Goal: Information Seeking & Learning: Compare options

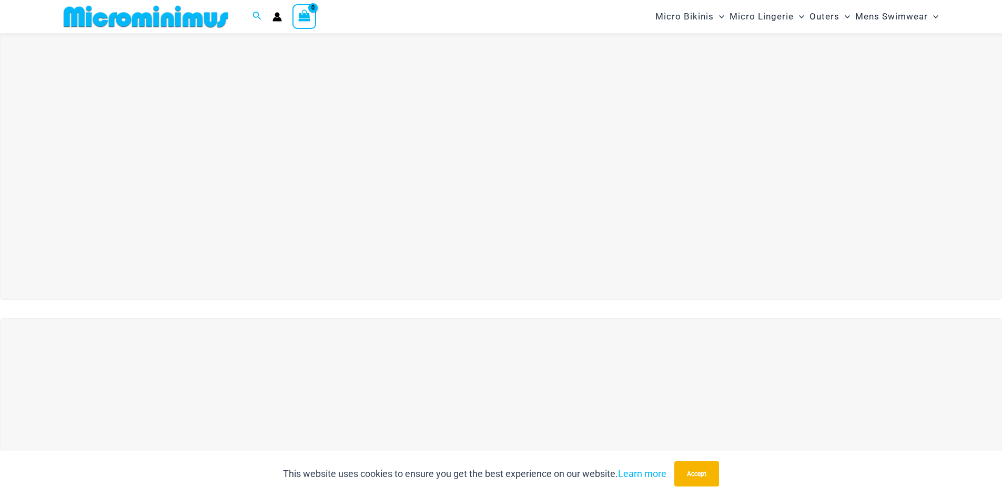
scroll to position [203, 0]
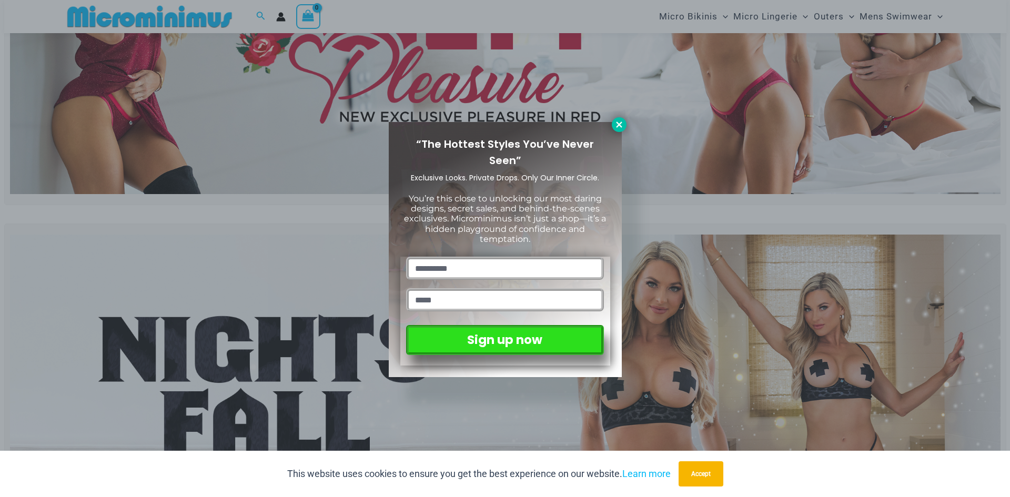
click at [623, 126] on icon at bounding box center [619, 124] width 9 height 9
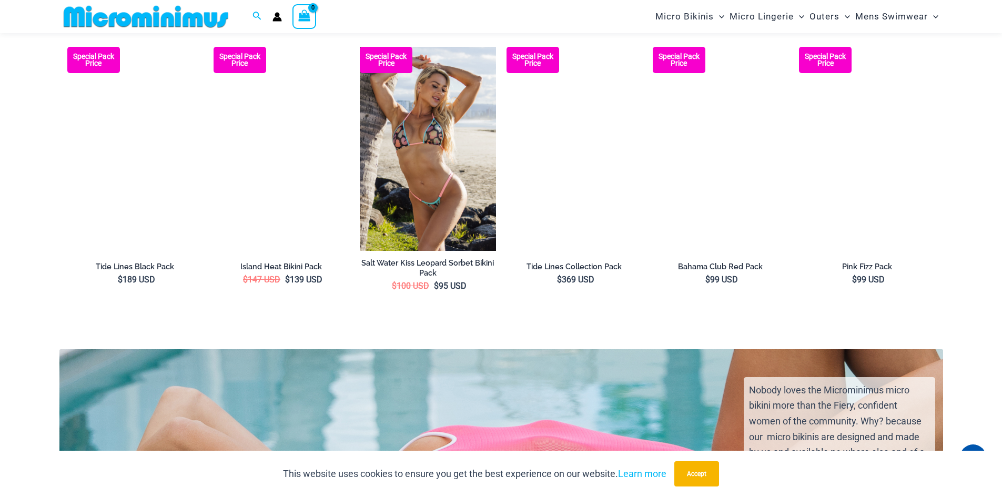
scroll to position [1939, 0]
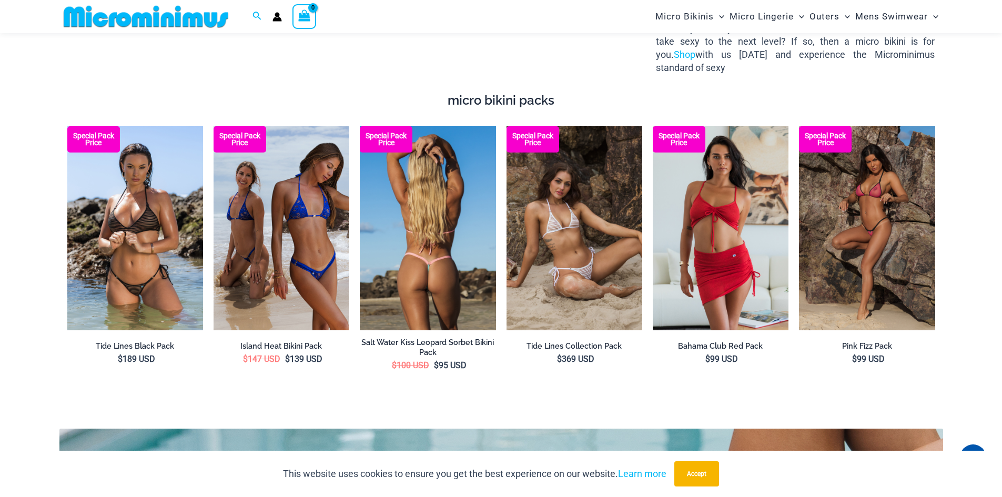
click at [432, 176] on img at bounding box center [428, 228] width 136 height 204
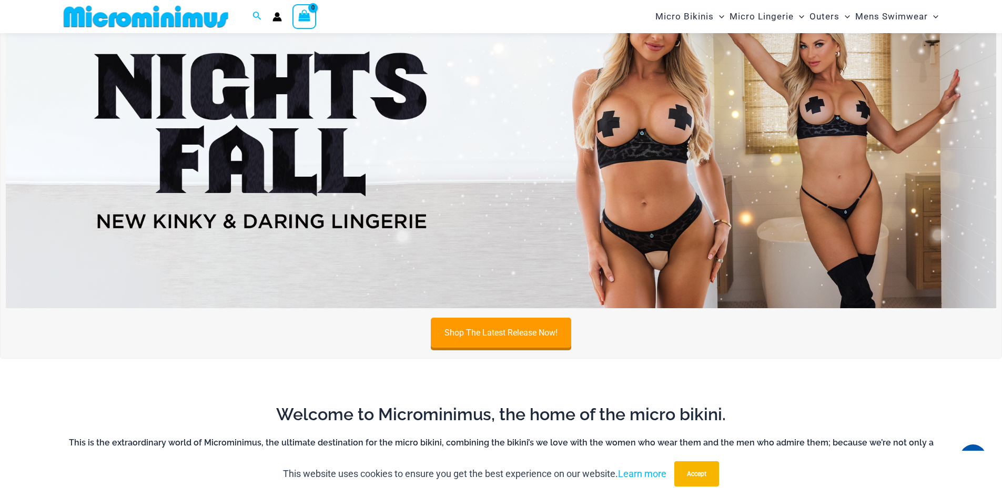
scroll to position [97, 0]
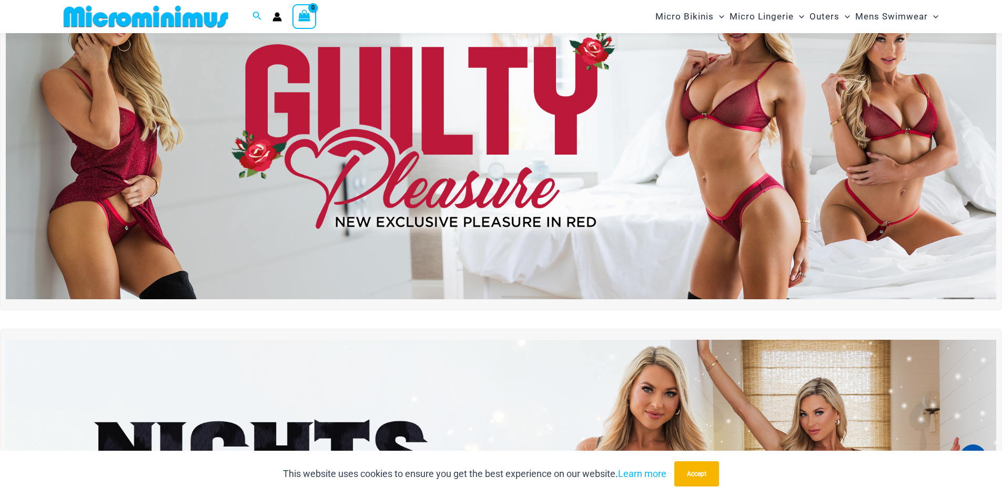
click at [918, 203] on img at bounding box center [501, 131] width 991 height 337
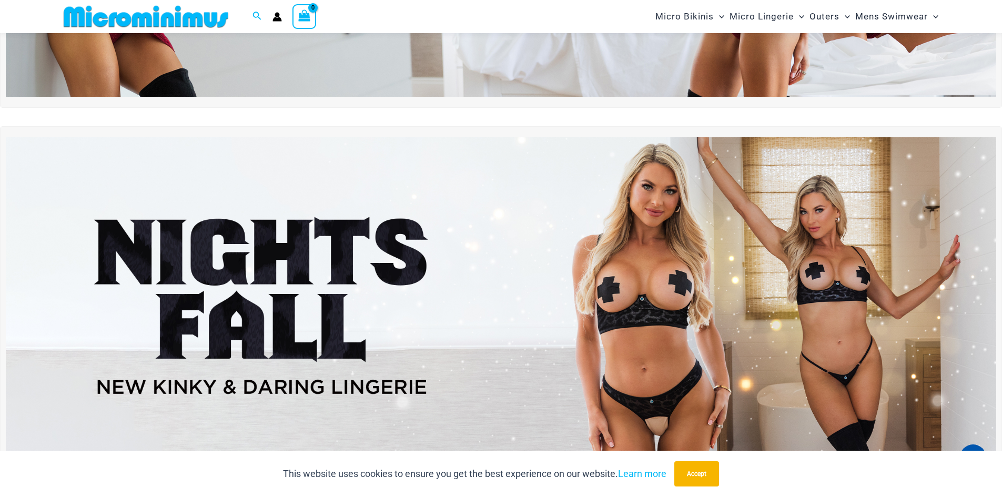
scroll to position [413, 0]
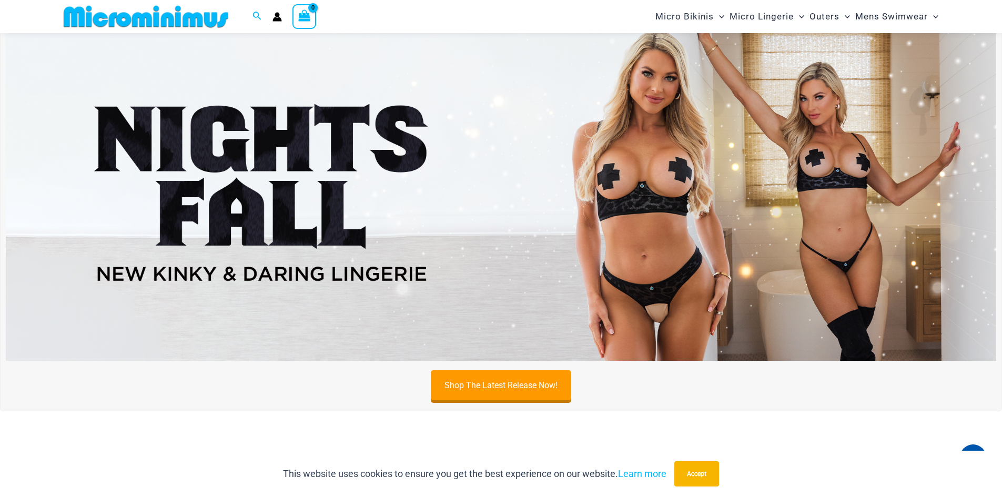
click at [480, 218] on img at bounding box center [501, 192] width 991 height 337
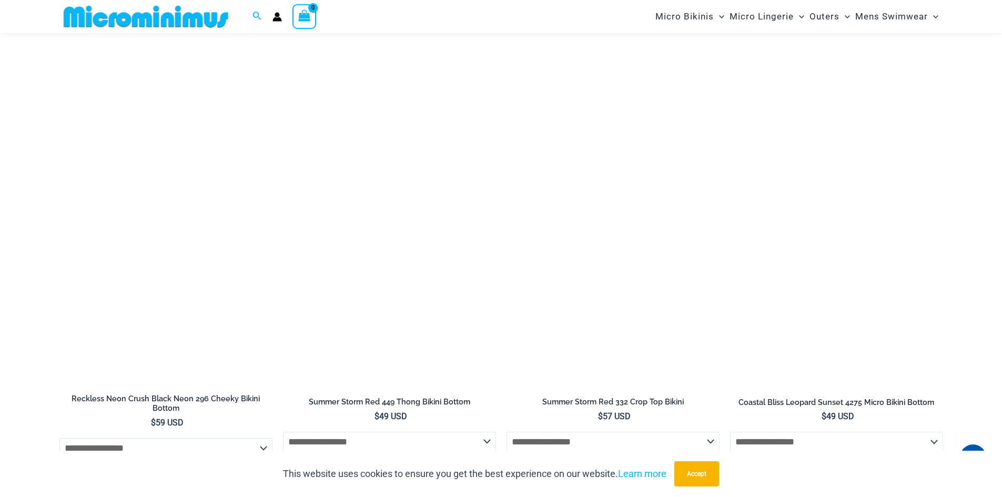
scroll to position [3044, 0]
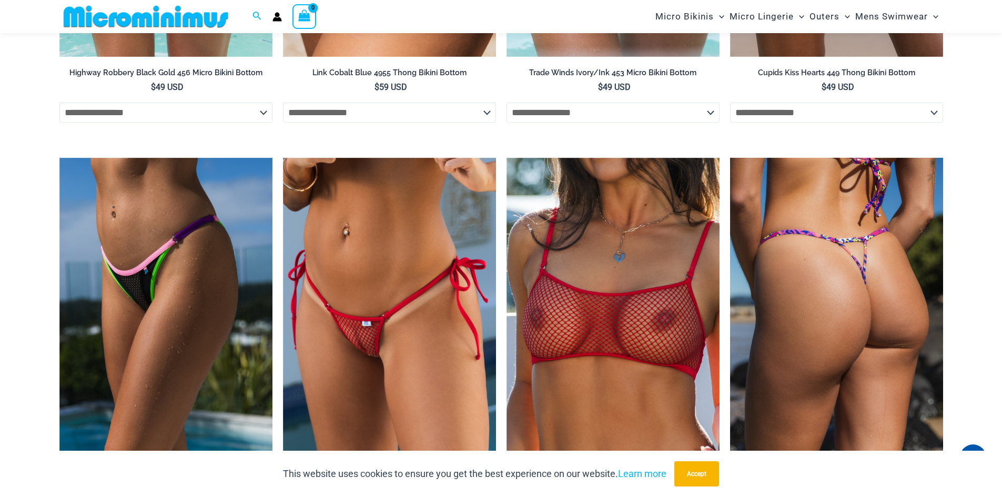
click at [842, 250] on img at bounding box center [836, 318] width 213 height 320
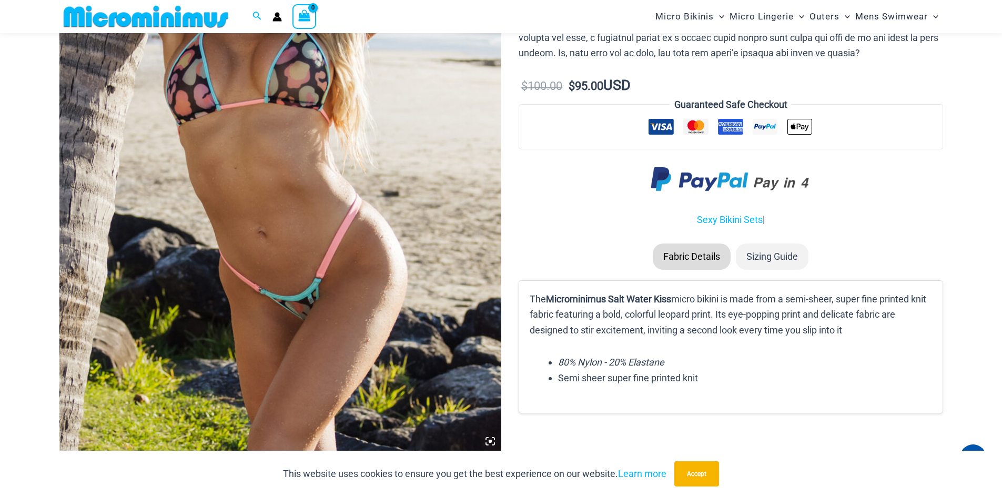
scroll to position [306, 0]
click at [325, 197] on img at bounding box center [280, 121] width 442 height 663
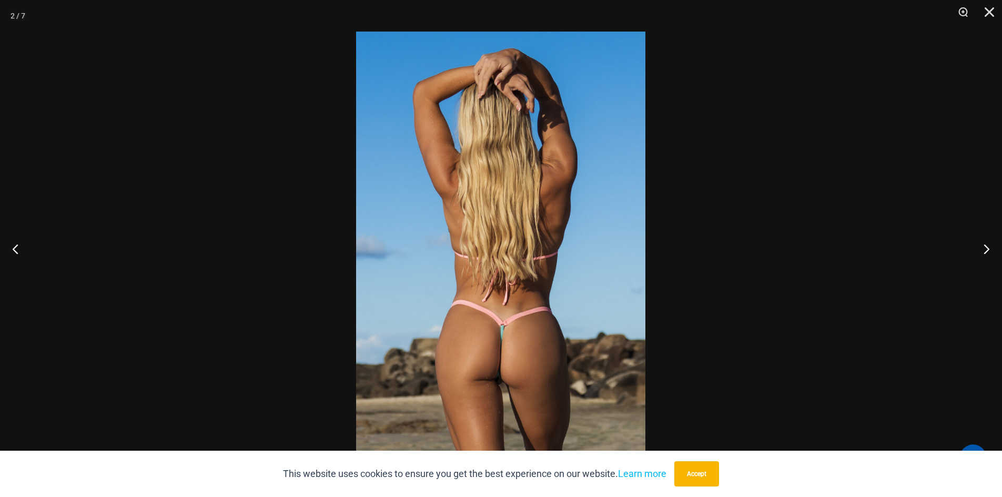
click at [549, 347] on img at bounding box center [500, 249] width 289 height 434
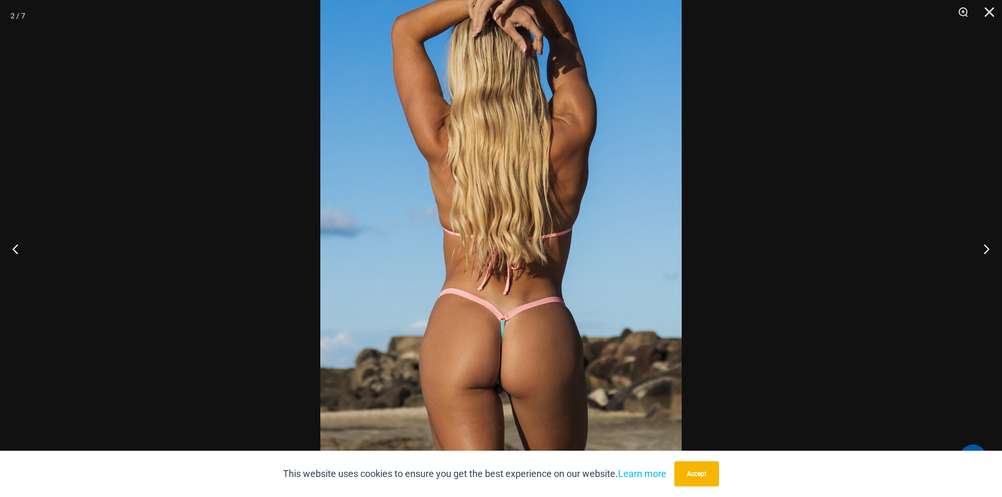
click at [549, 347] on img at bounding box center [501, 224] width 362 height 542
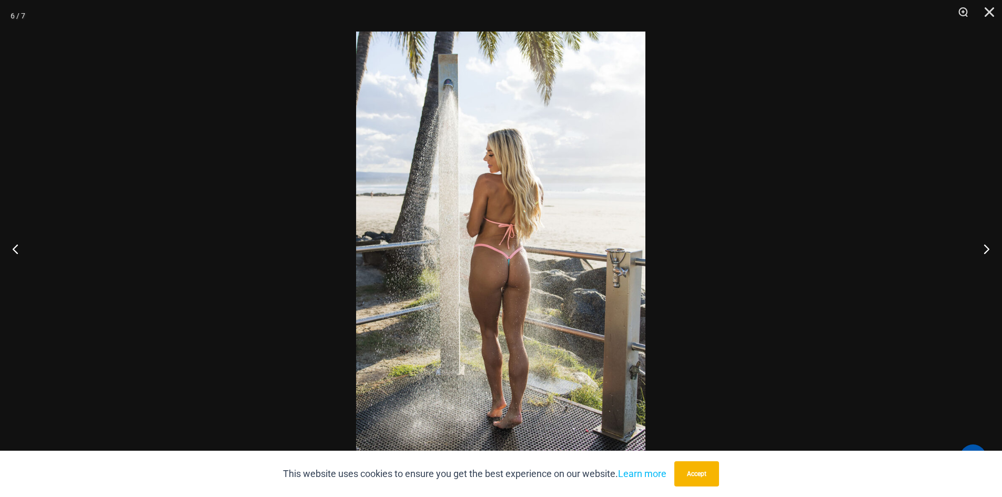
click at [551, 279] on img at bounding box center [500, 249] width 289 height 434
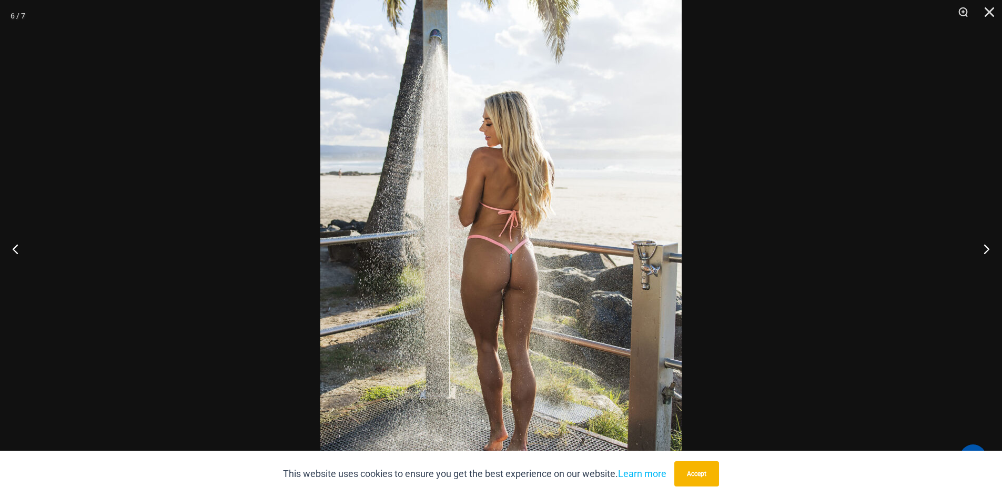
click at [551, 279] on img at bounding box center [501, 241] width 362 height 542
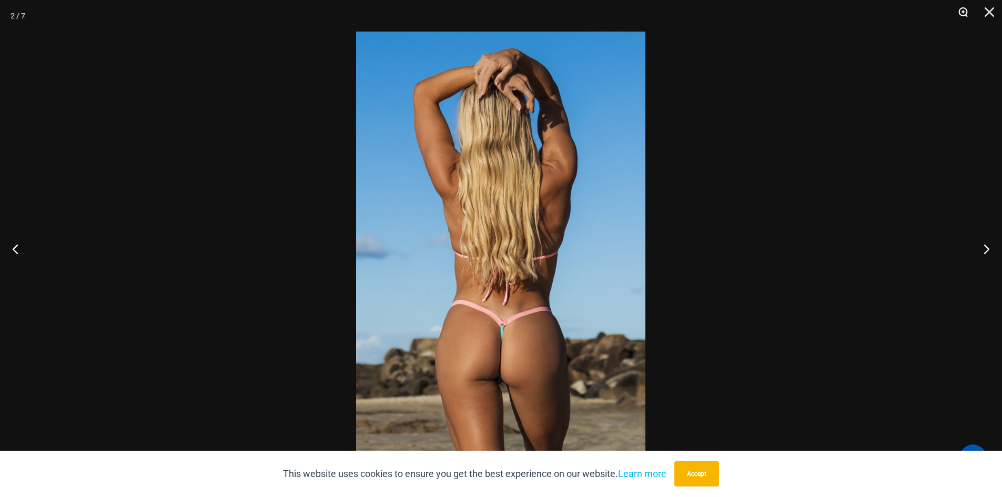
click at [960, 11] on button "Zoom" at bounding box center [960, 16] width 26 height 32
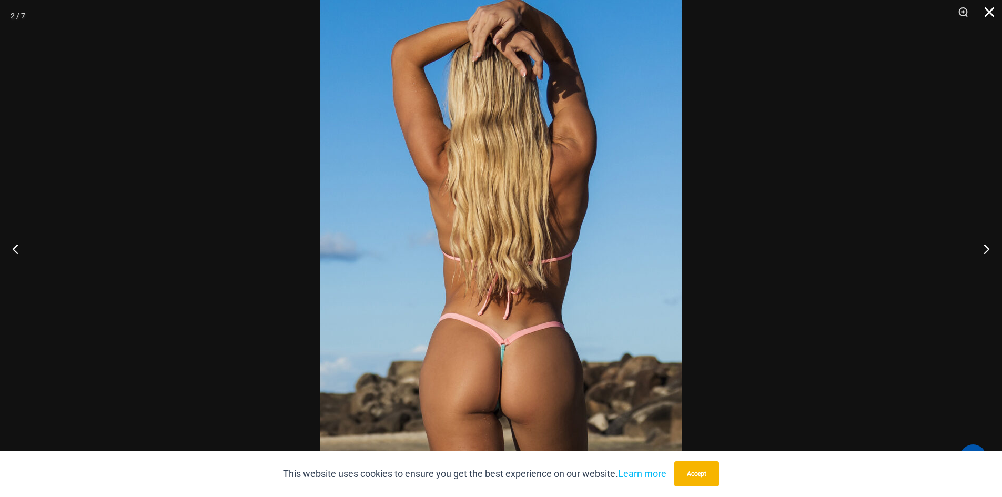
click at [991, 11] on button "Close" at bounding box center [986, 16] width 26 height 32
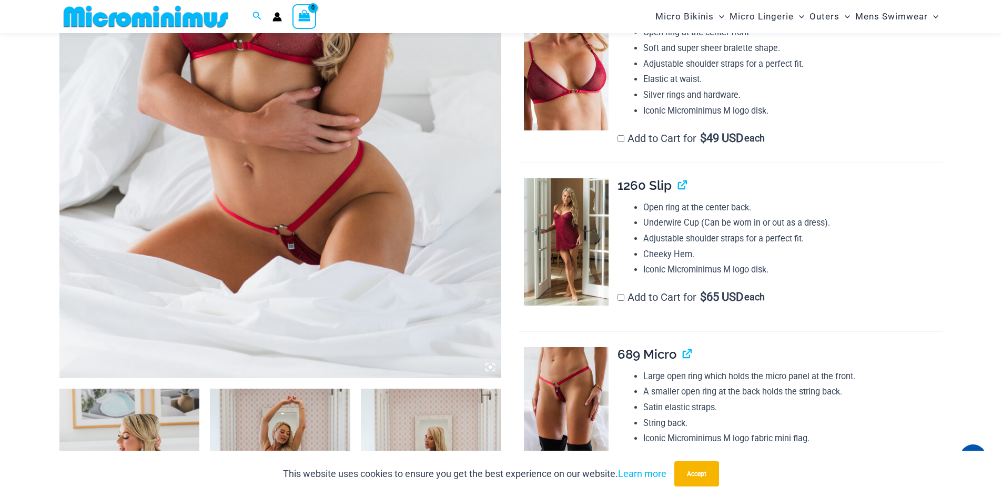
scroll to position [254, 0]
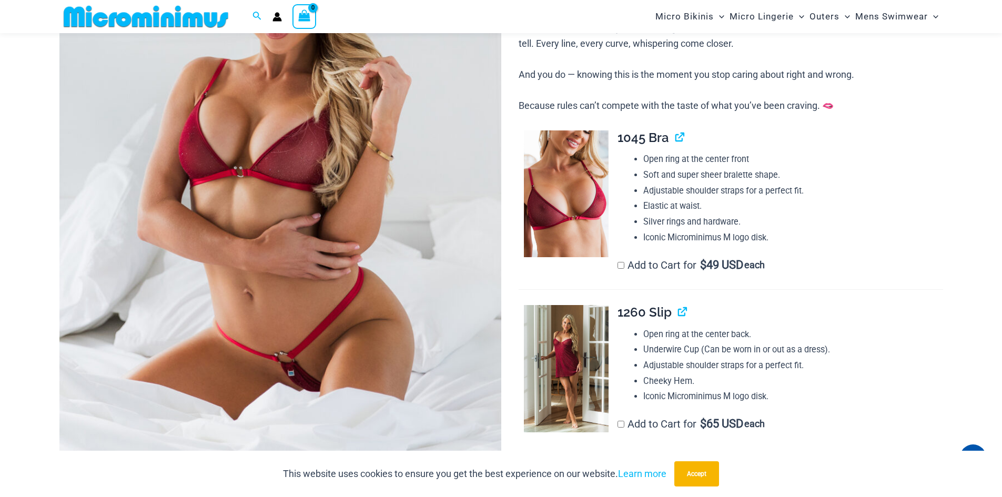
click at [276, 157] on img at bounding box center [280, 173] width 442 height 663
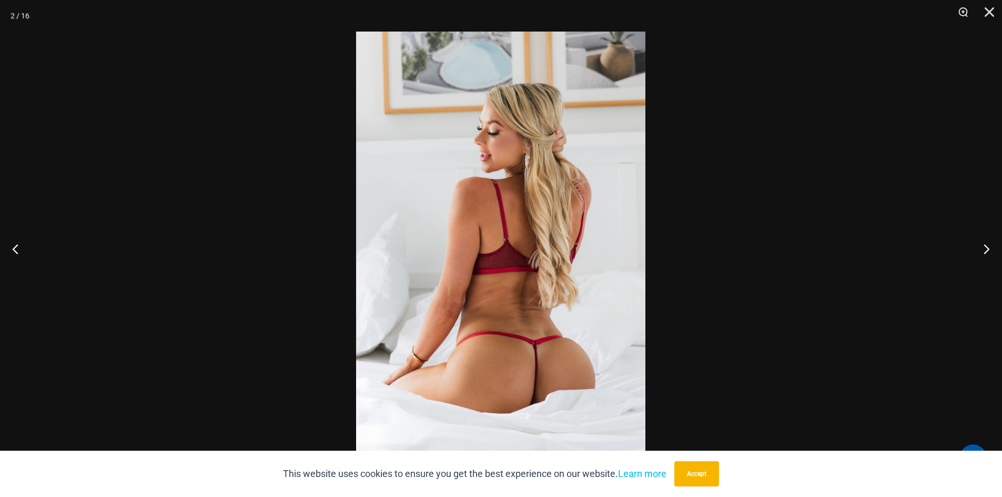
click at [553, 350] on img at bounding box center [500, 249] width 289 height 434
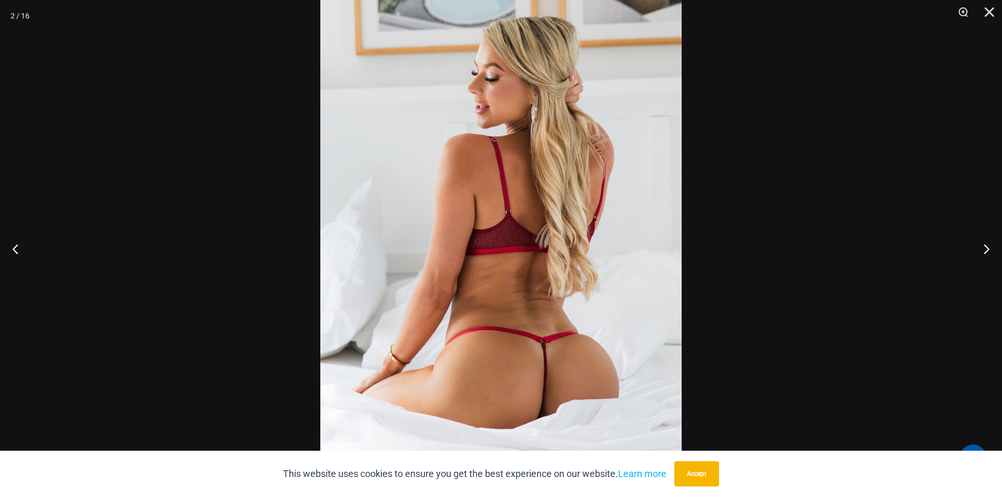
click at [735, 324] on div at bounding box center [501, 248] width 1002 height 497
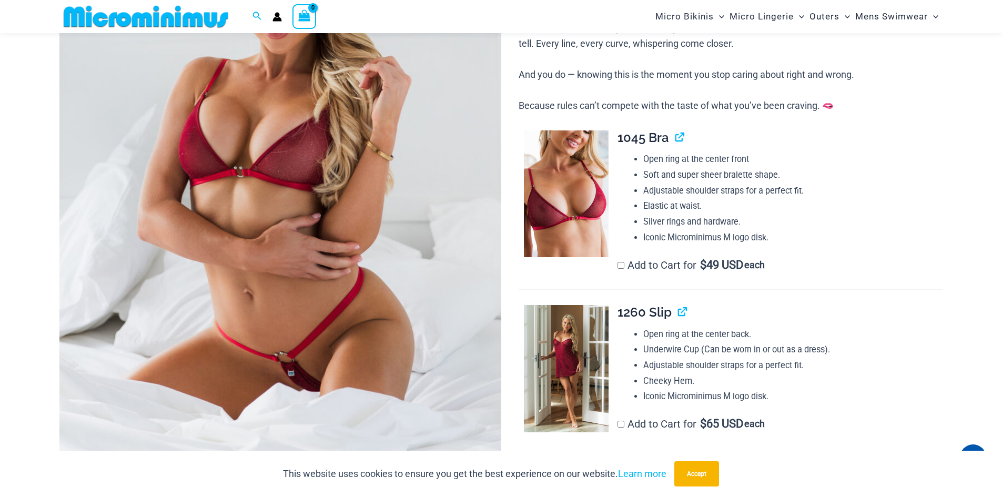
click at [365, 245] on img at bounding box center [280, 173] width 442 height 663
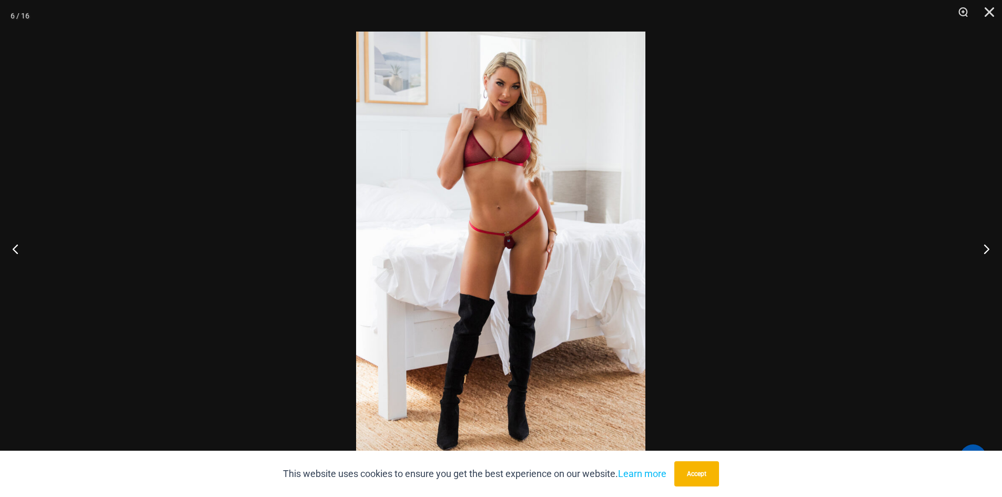
click at [508, 255] on img at bounding box center [500, 249] width 289 height 434
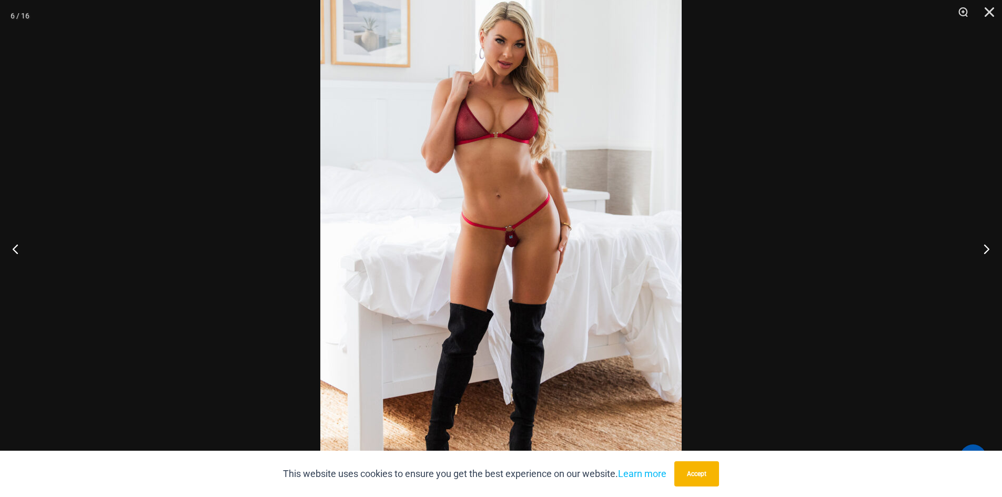
click at [554, 285] on img at bounding box center [501, 247] width 362 height 542
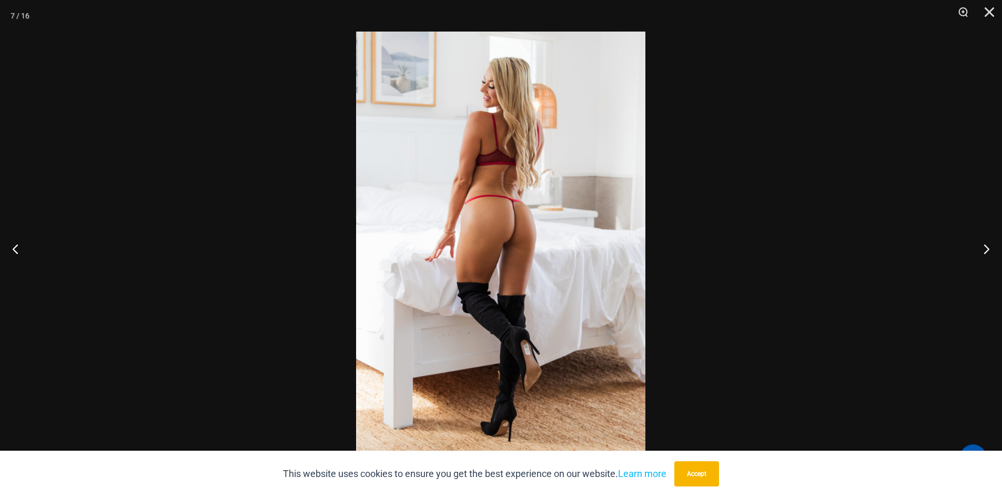
click at [548, 245] on img at bounding box center [500, 249] width 289 height 434
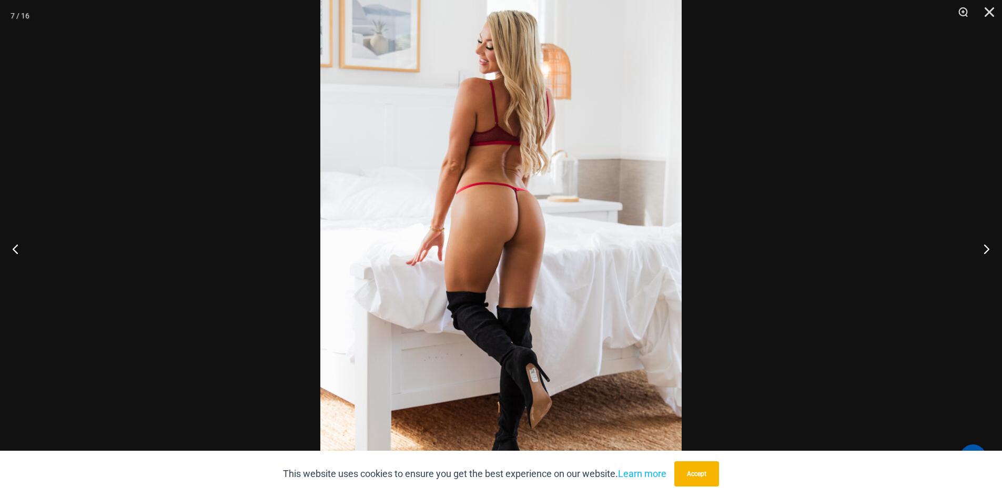
click at [548, 245] on img at bounding box center [501, 249] width 362 height 542
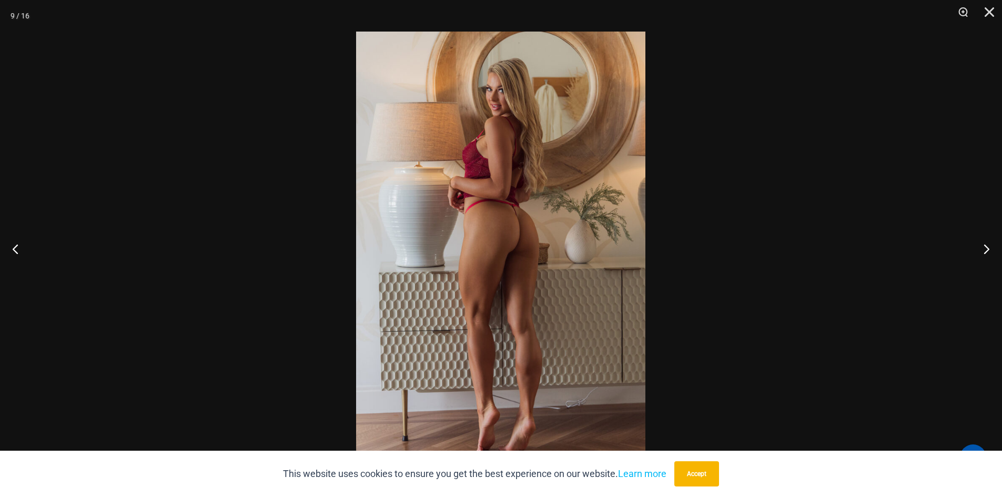
click at [555, 288] on img at bounding box center [500, 249] width 289 height 434
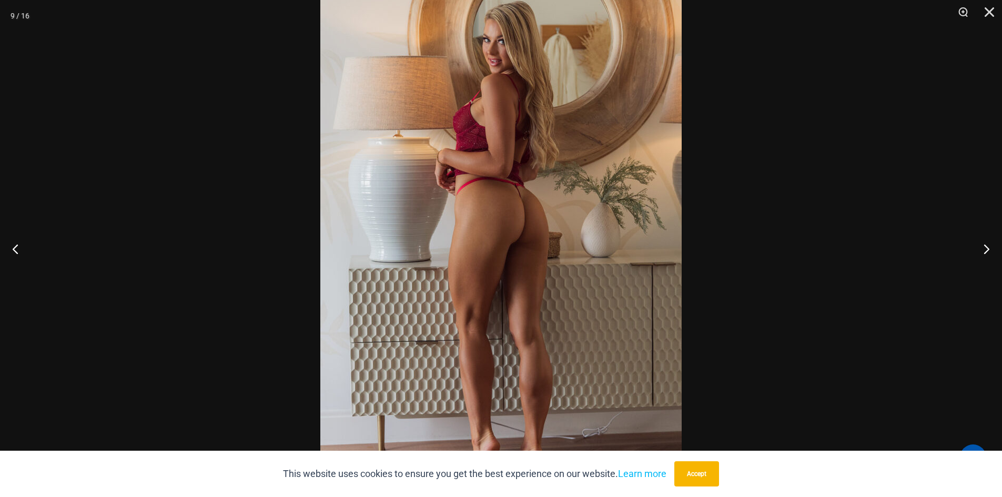
click at [555, 288] on img at bounding box center [501, 239] width 362 height 542
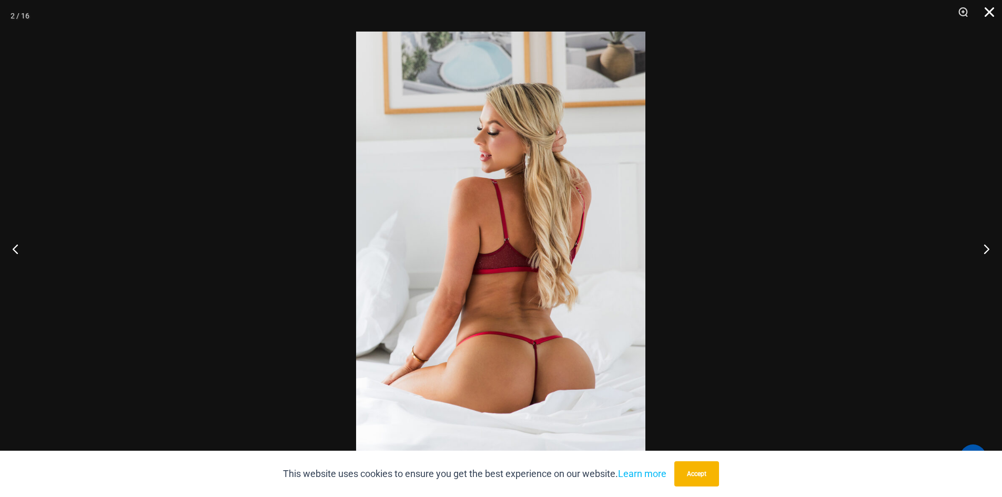
click at [996, 15] on button "Close" at bounding box center [986, 16] width 26 height 32
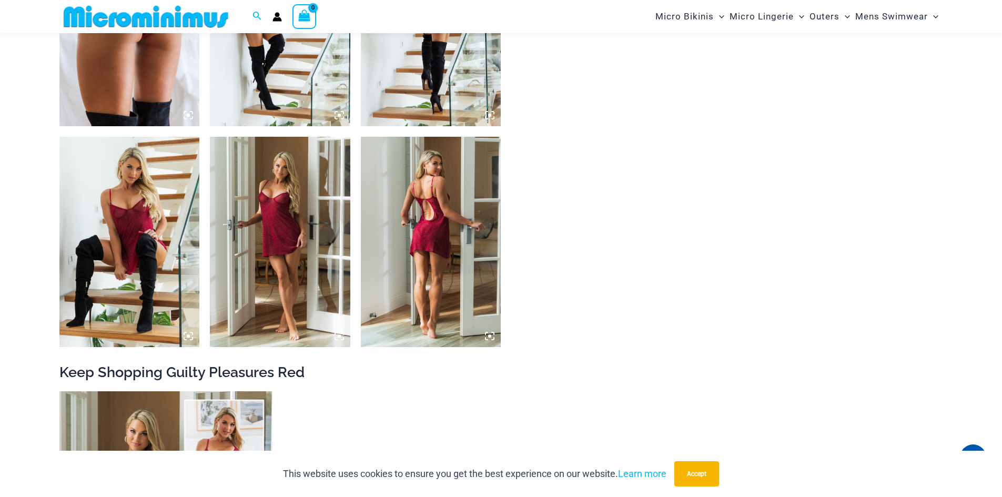
scroll to position [1780, 0]
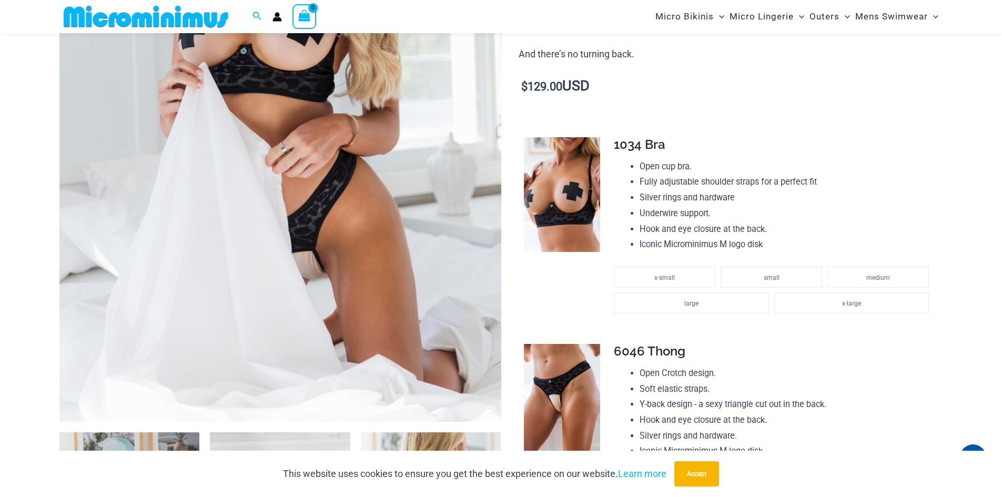
scroll to position [206, 0]
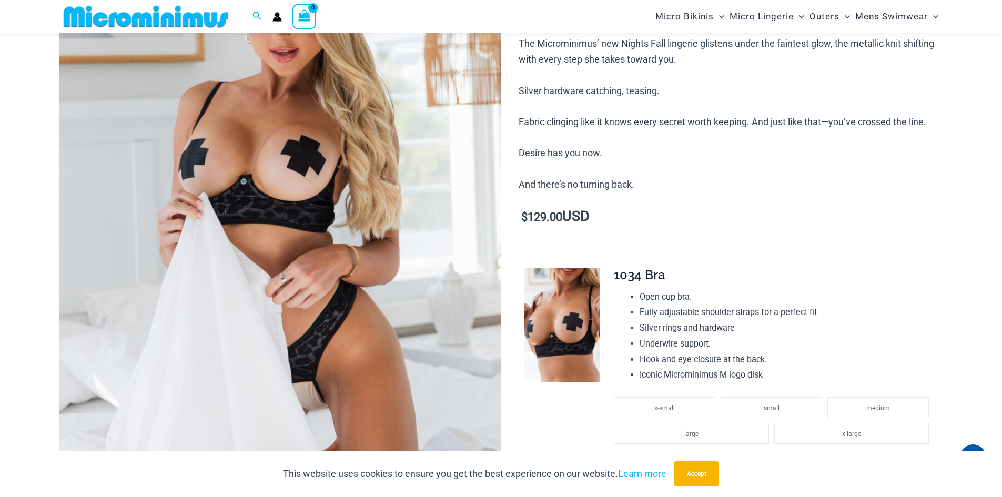
click at [323, 250] on img at bounding box center [280, 220] width 442 height 663
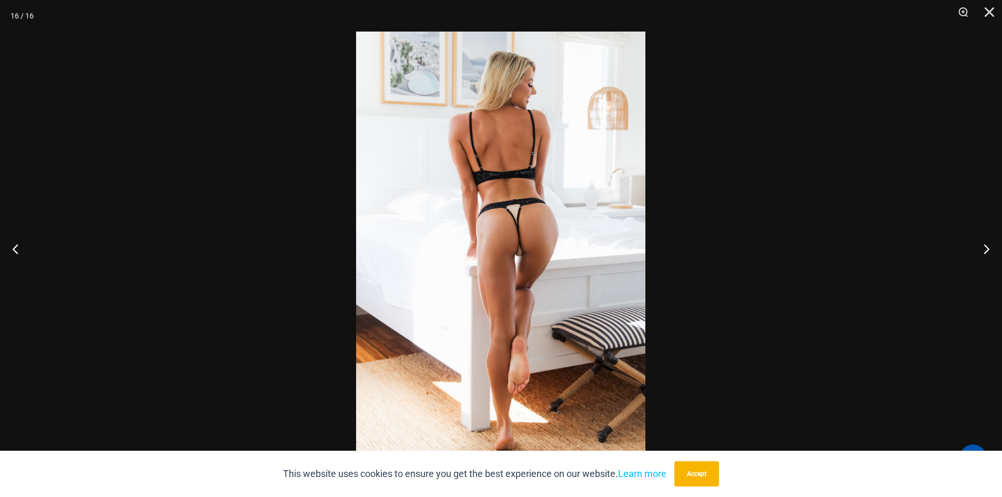
click at [528, 225] on img at bounding box center [500, 249] width 289 height 434
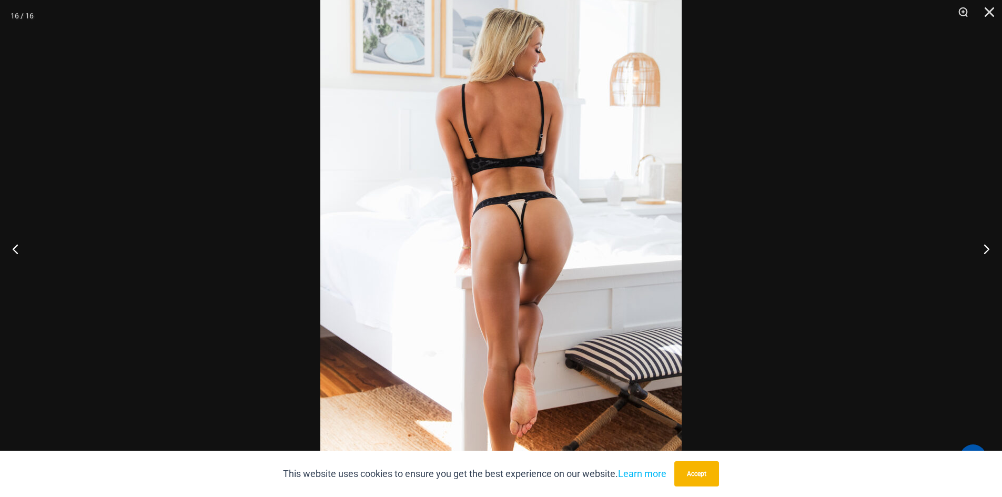
click at [584, 263] on img at bounding box center [501, 255] width 362 height 542
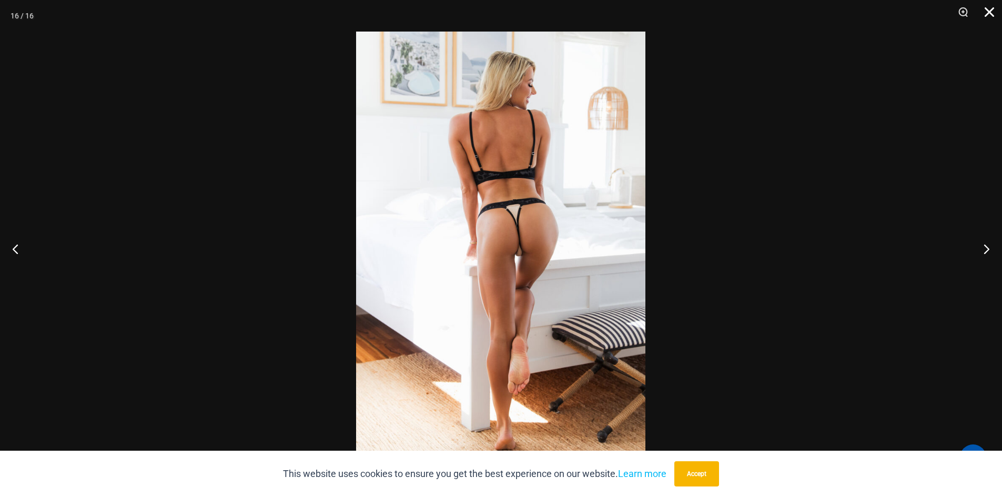
click at [984, 12] on button "Close" at bounding box center [986, 16] width 26 height 32
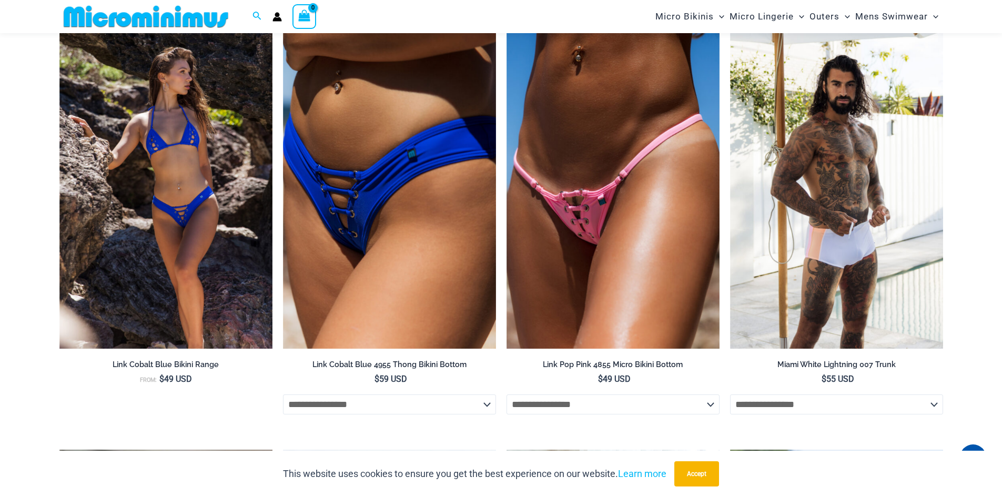
scroll to position [1890, 0]
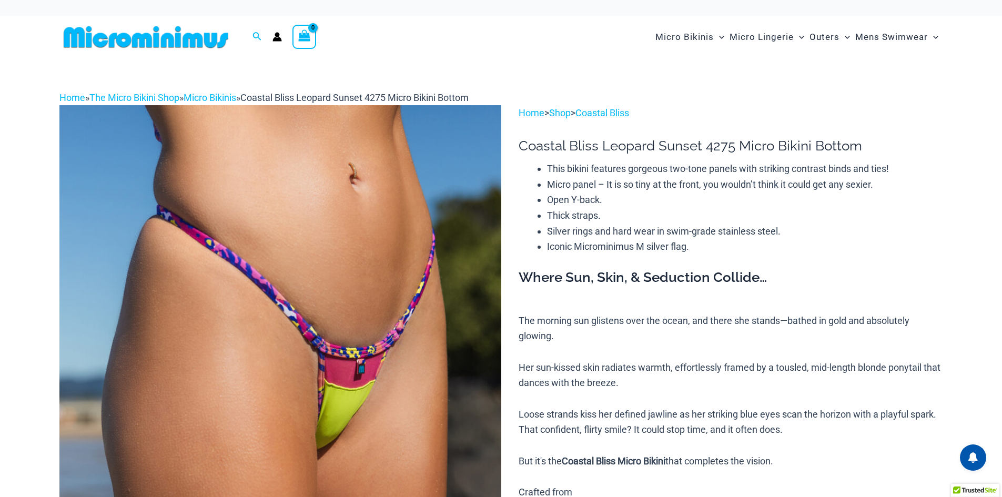
click at [390, 312] on img at bounding box center [280, 436] width 442 height 663
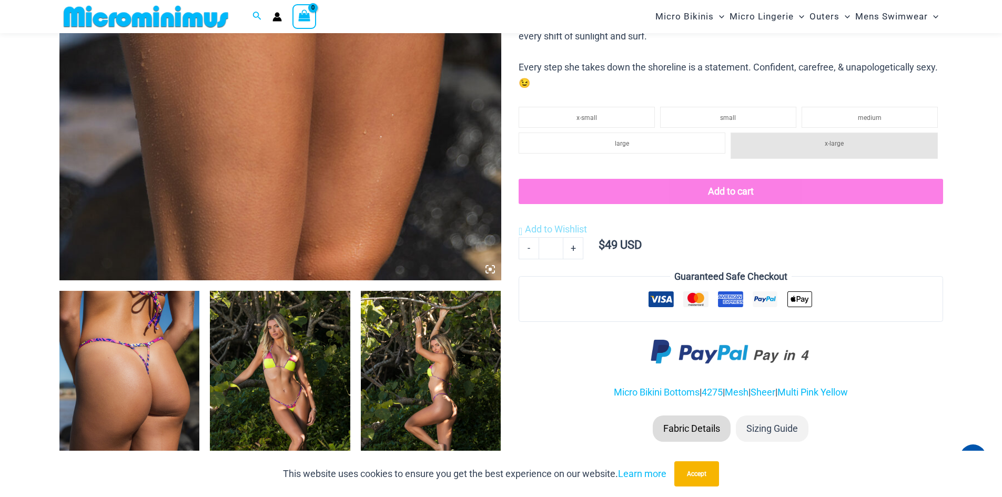
scroll to position [307, 0]
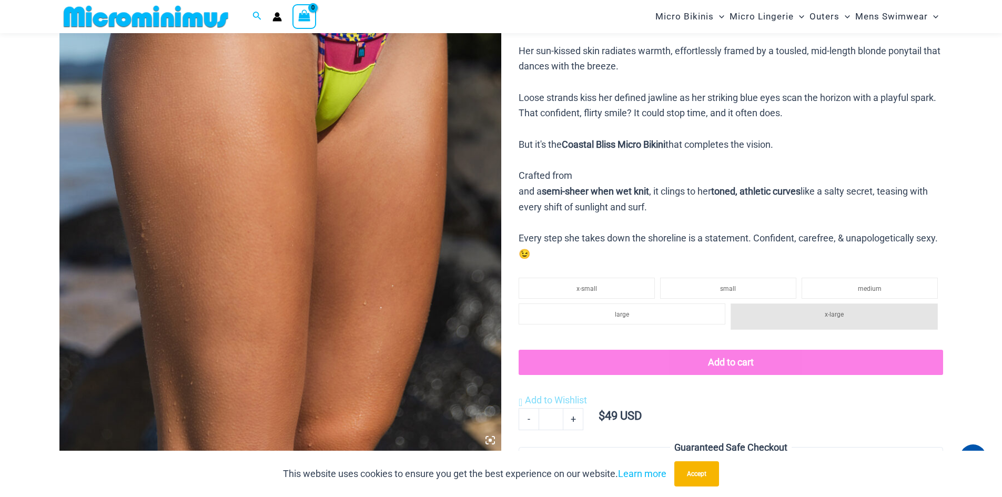
click at [349, 243] on img at bounding box center [280, 119] width 442 height 663
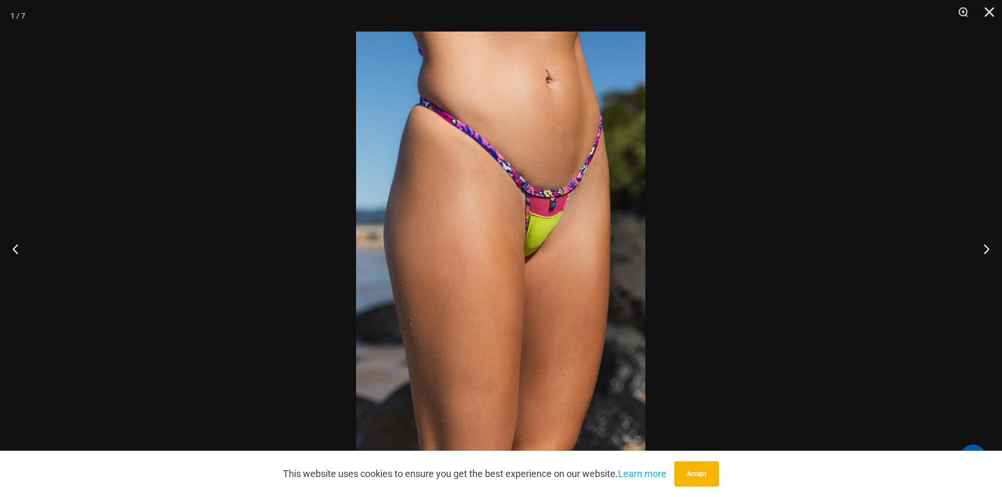
click at [484, 251] on img at bounding box center [500, 249] width 289 height 434
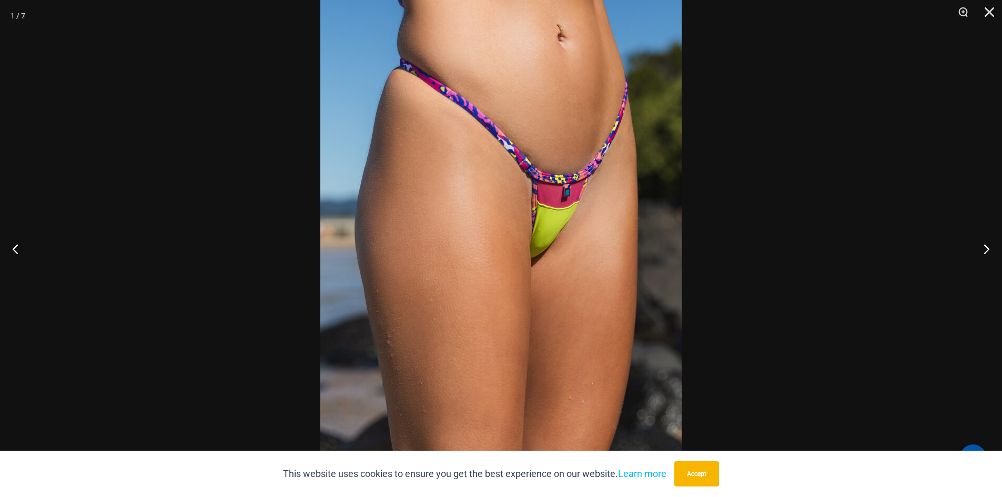
click at [484, 251] on img at bounding box center [501, 248] width 362 height 542
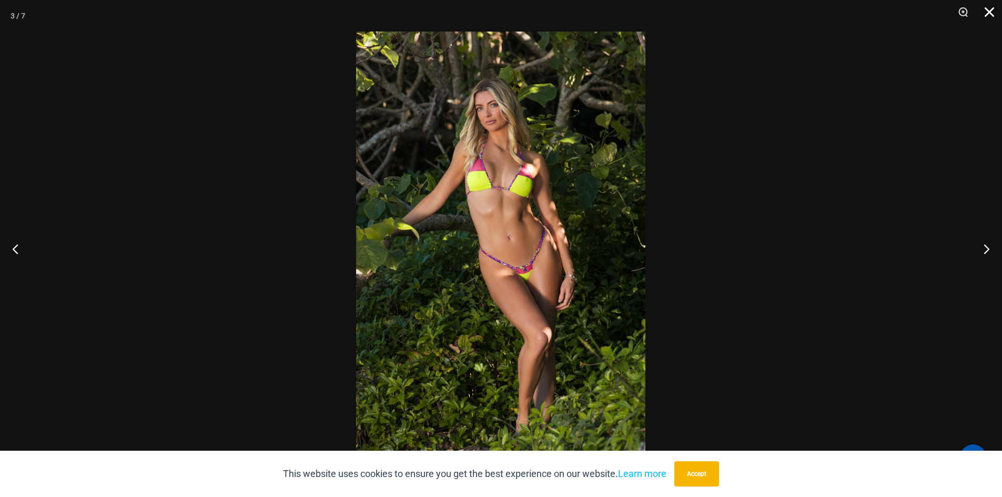
click at [996, 12] on button "Close" at bounding box center [986, 16] width 26 height 32
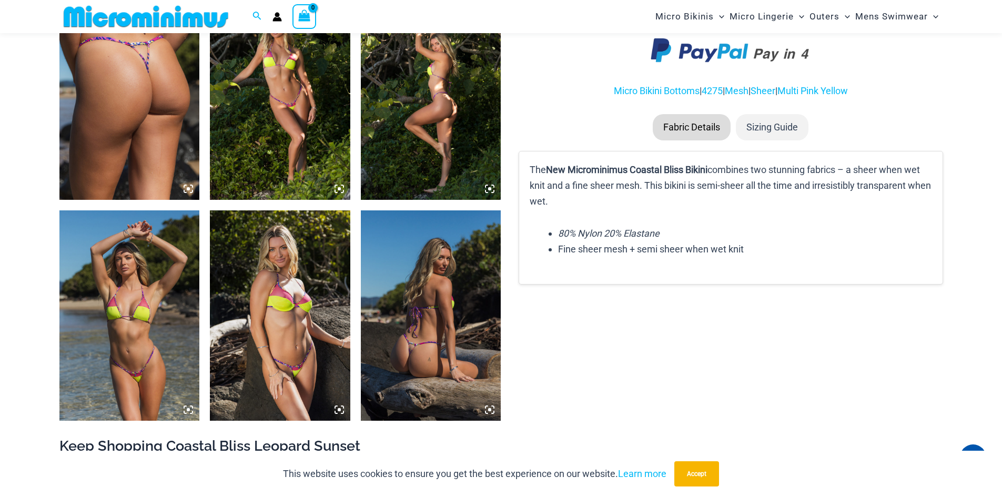
scroll to position [781, 0]
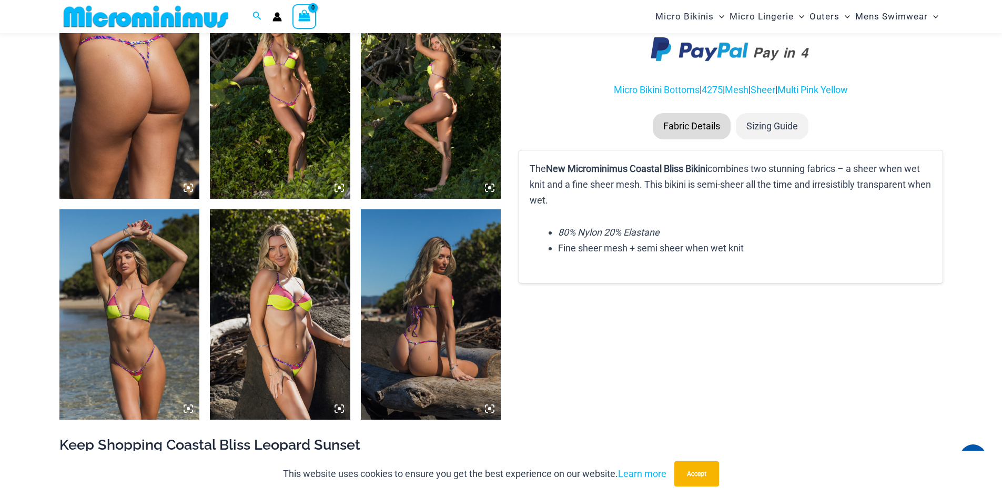
click at [456, 308] on img at bounding box center [431, 314] width 141 height 210
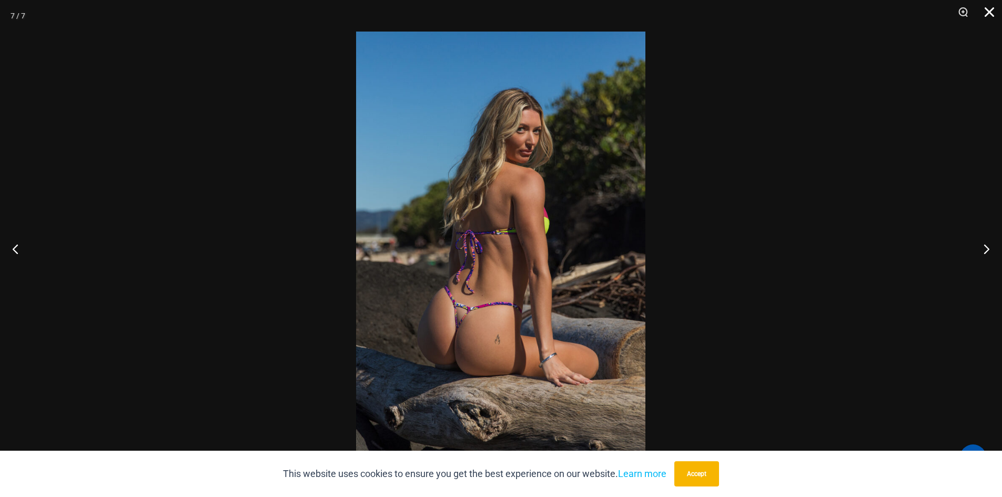
click at [990, 11] on button "Close" at bounding box center [986, 16] width 26 height 32
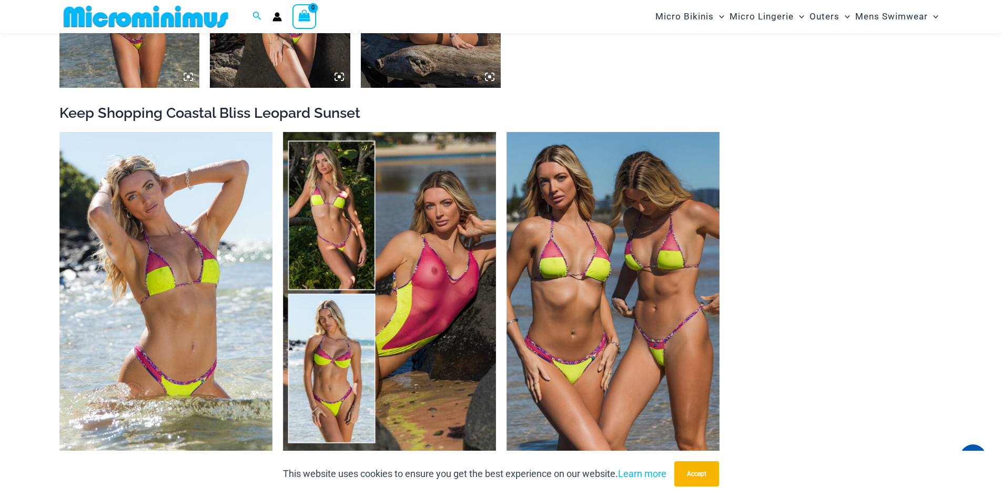
scroll to position [1097, 0]
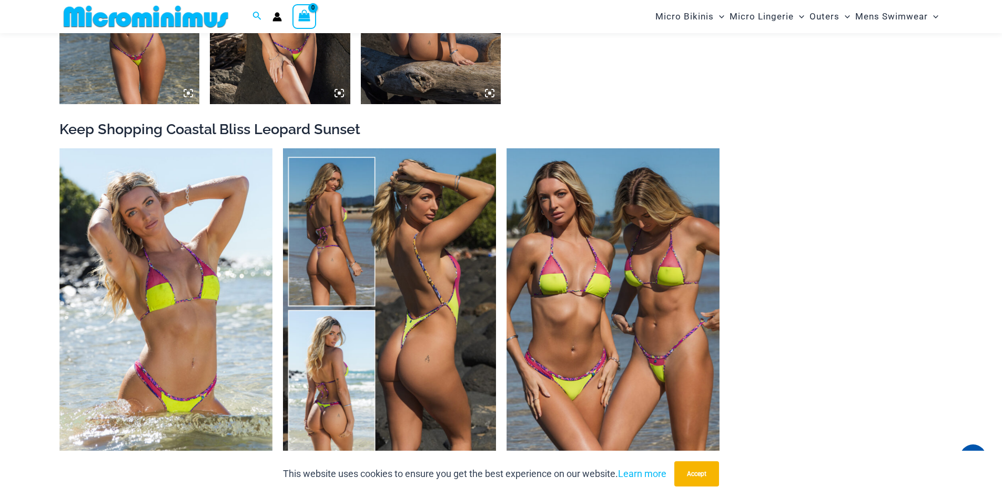
click at [426, 255] on img at bounding box center [389, 308] width 213 height 320
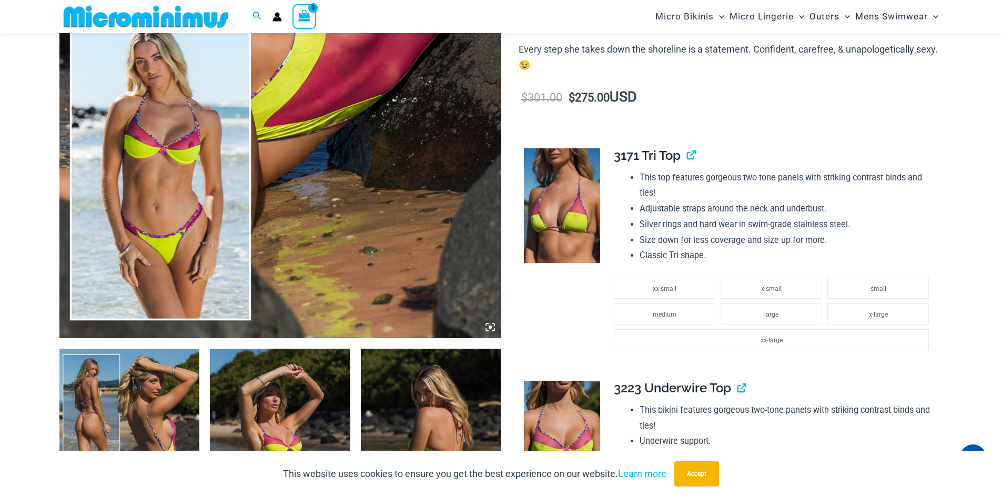
scroll to position [158, 0]
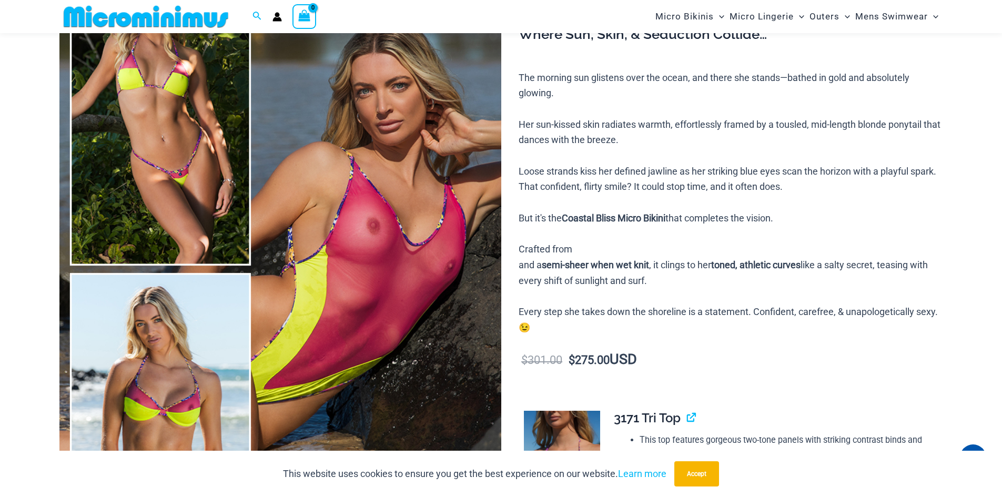
click at [347, 193] on img at bounding box center [280, 269] width 442 height 663
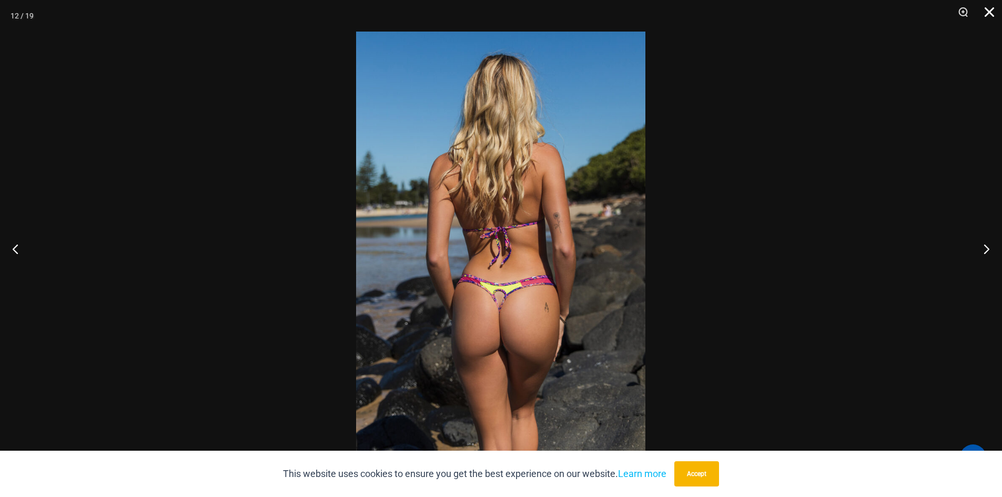
click at [992, 11] on button "Close" at bounding box center [986, 16] width 26 height 32
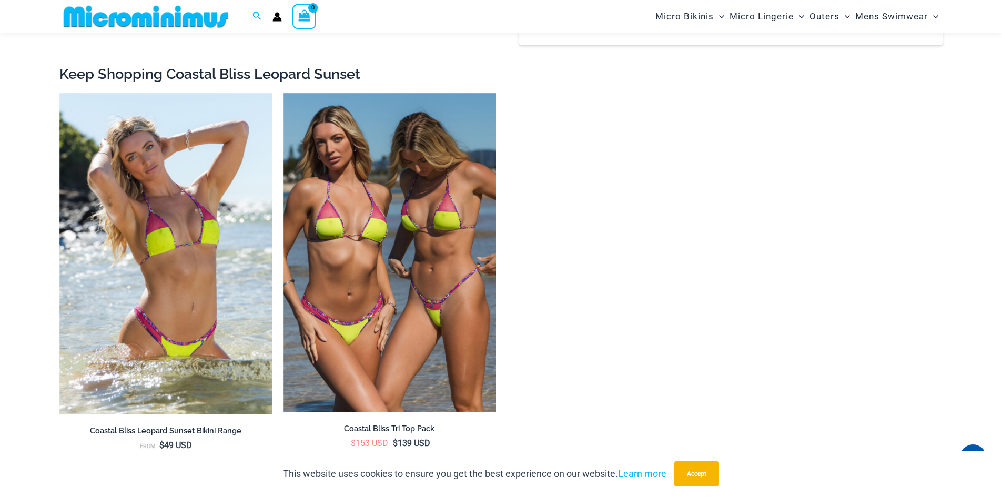
scroll to position [2210, 0]
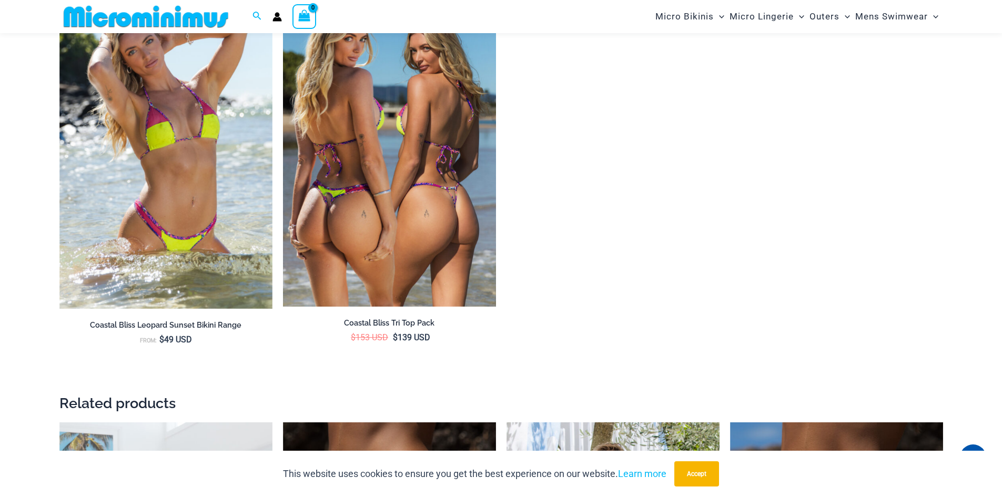
click at [405, 169] on img at bounding box center [389, 147] width 213 height 320
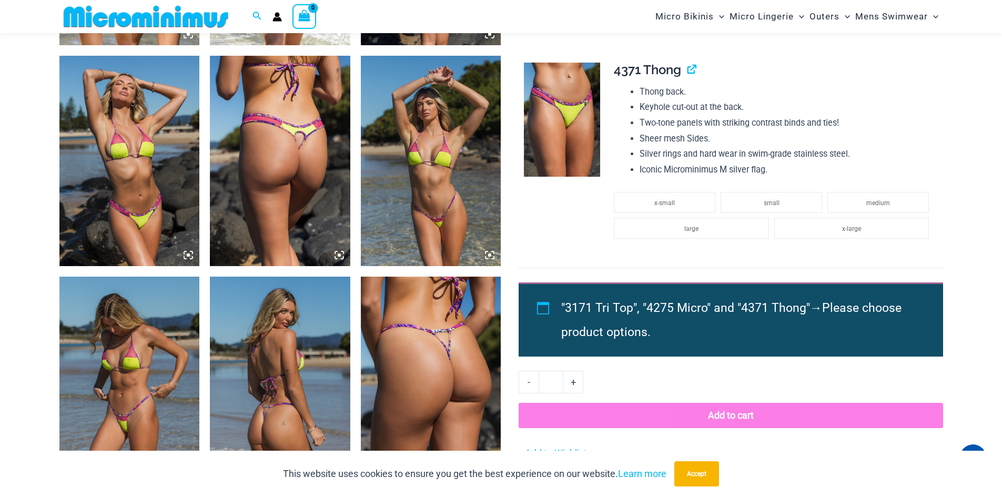
scroll to position [1042, 0]
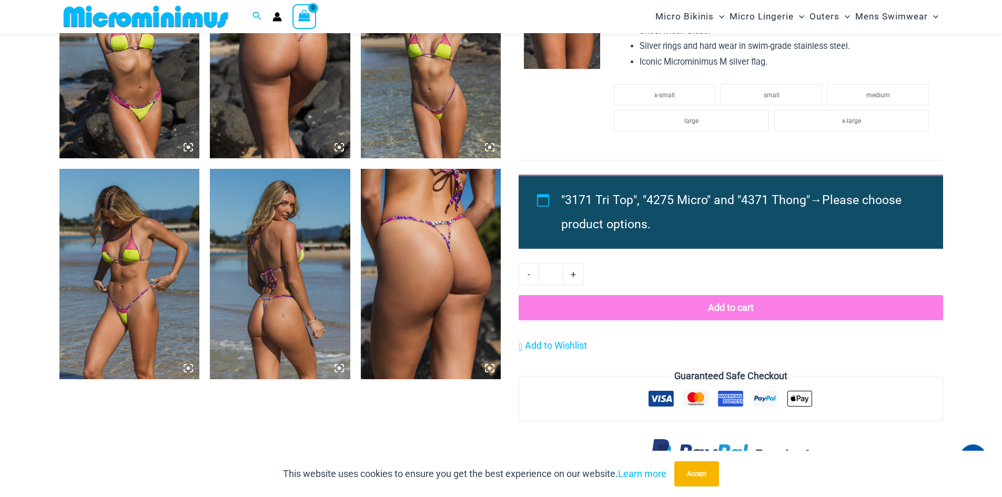
click at [440, 274] on img at bounding box center [431, 274] width 141 height 210
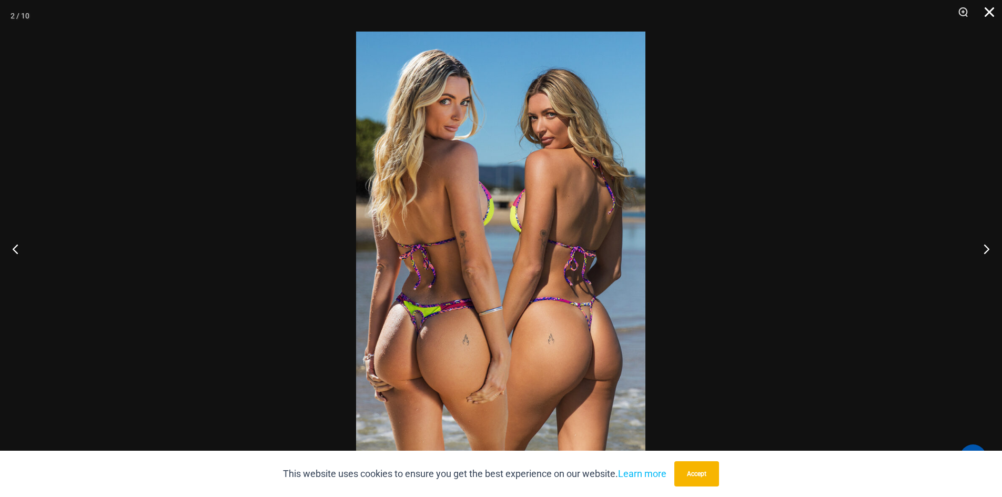
click at [993, 12] on button "Close" at bounding box center [986, 16] width 26 height 32
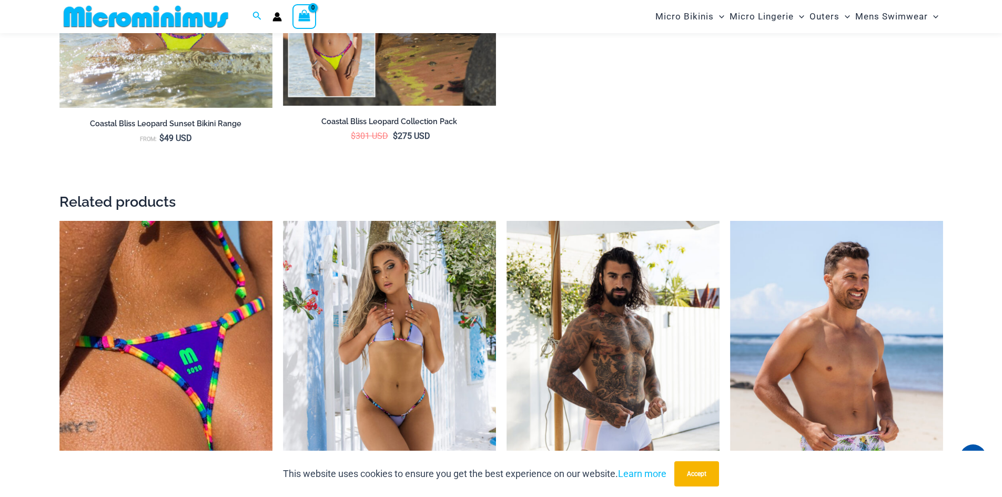
scroll to position [2200, 0]
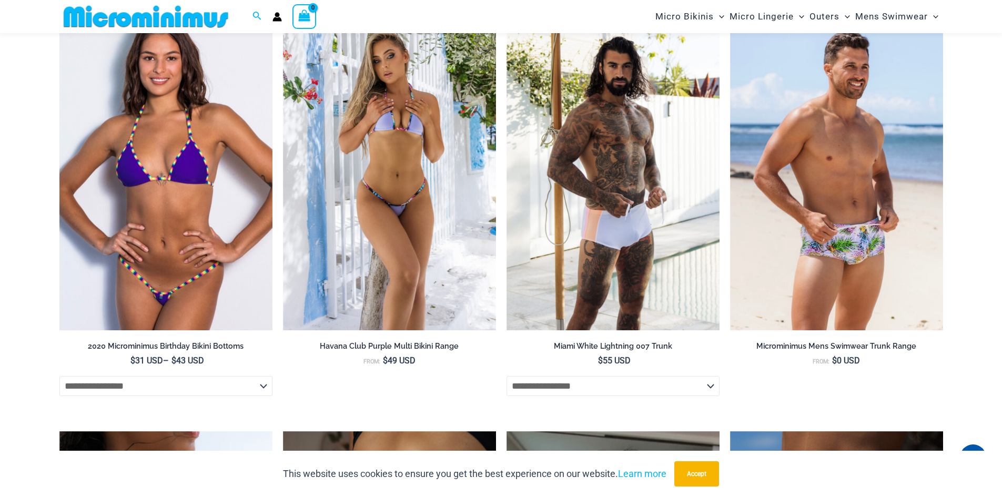
click at [179, 155] on img at bounding box center [165, 171] width 213 height 320
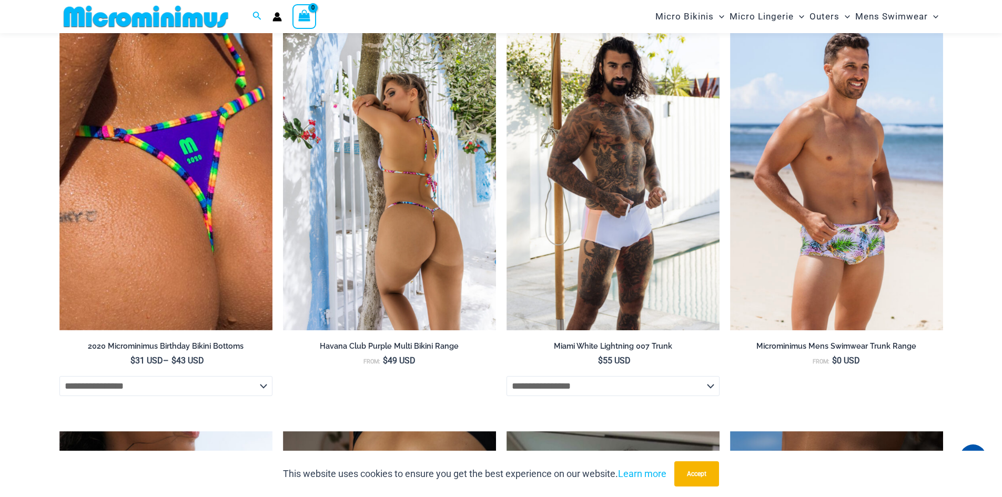
click at [413, 184] on img at bounding box center [389, 171] width 213 height 320
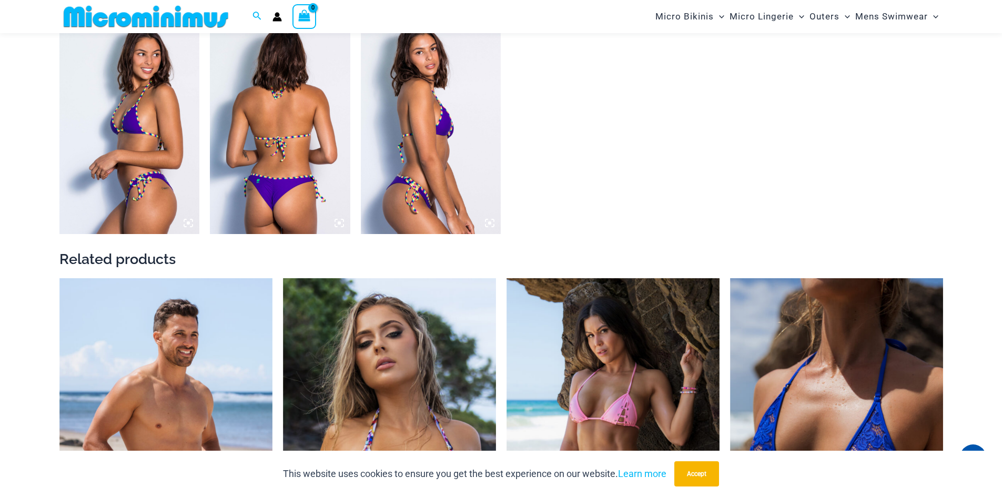
scroll to position [1465, 0]
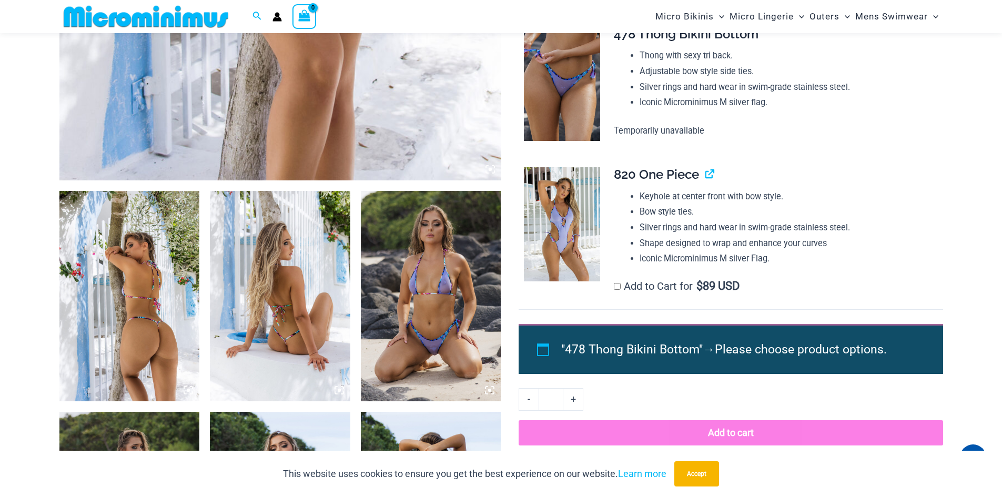
scroll to position [368, 0]
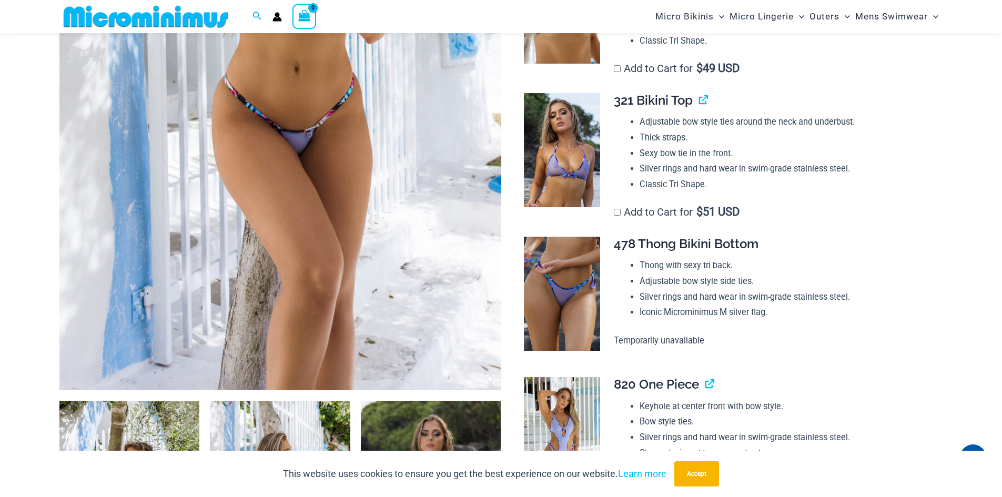
click at [283, 139] on img at bounding box center [280, 58] width 442 height 663
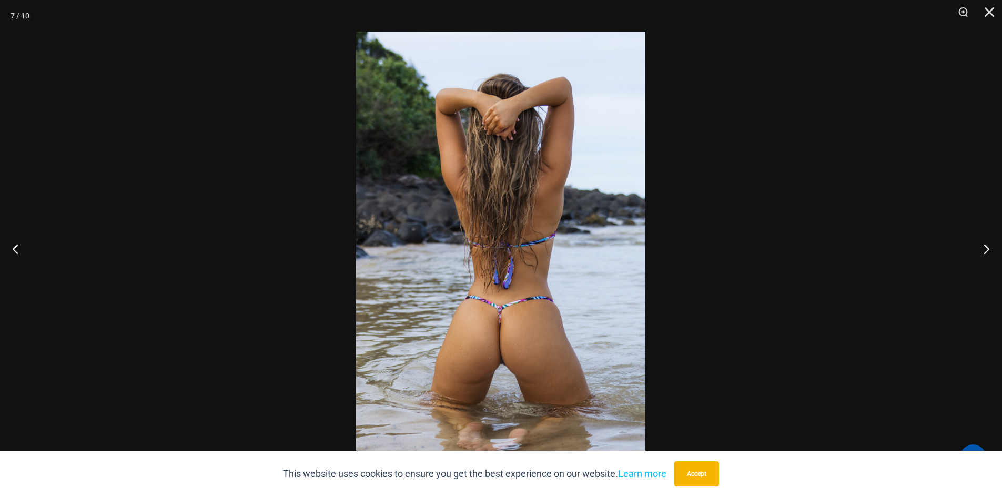
click at [511, 307] on img at bounding box center [500, 249] width 289 height 434
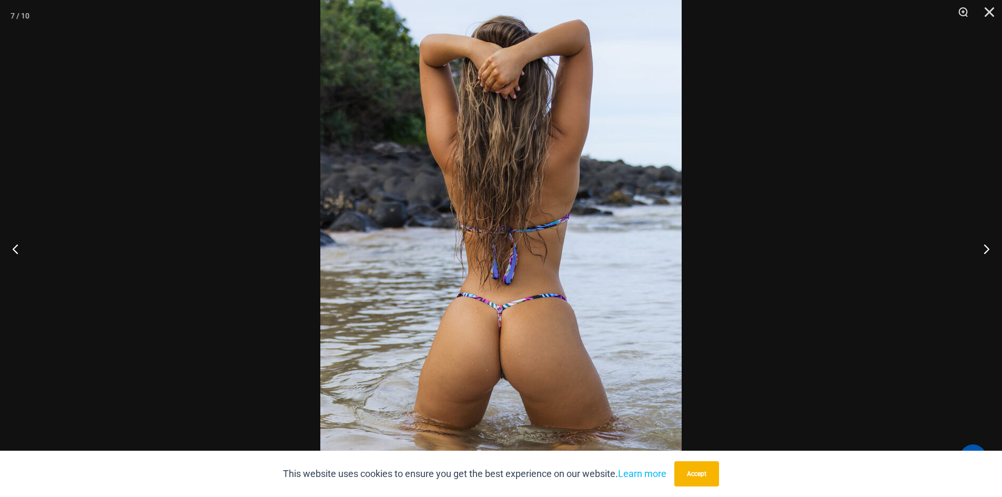
click at [539, 301] on img at bounding box center [501, 234] width 362 height 542
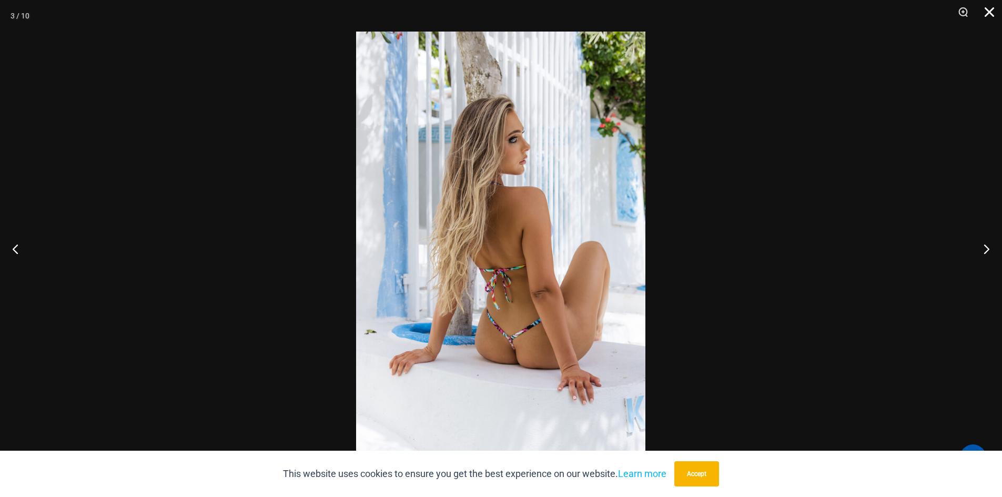
click at [988, 8] on button "Close" at bounding box center [986, 16] width 26 height 32
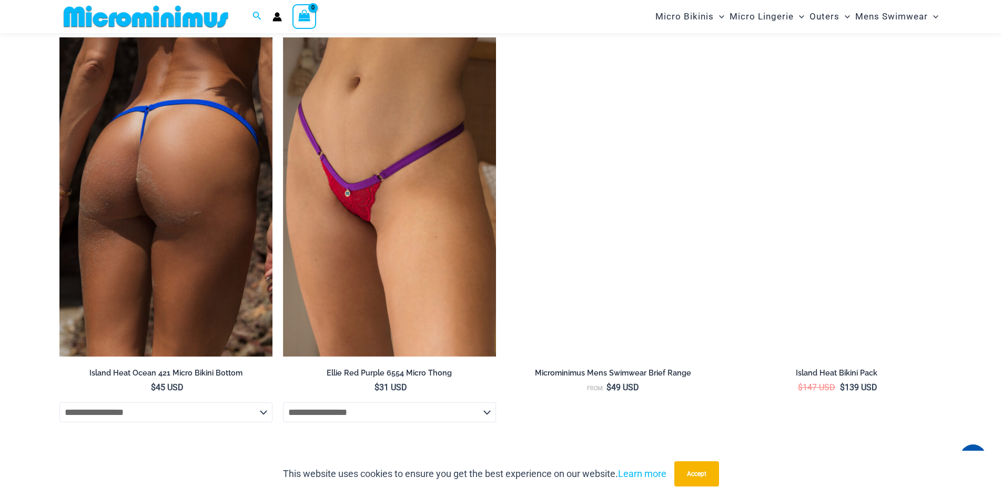
scroll to position [3808, 0]
